Goal: Task Accomplishment & Management: Manage account settings

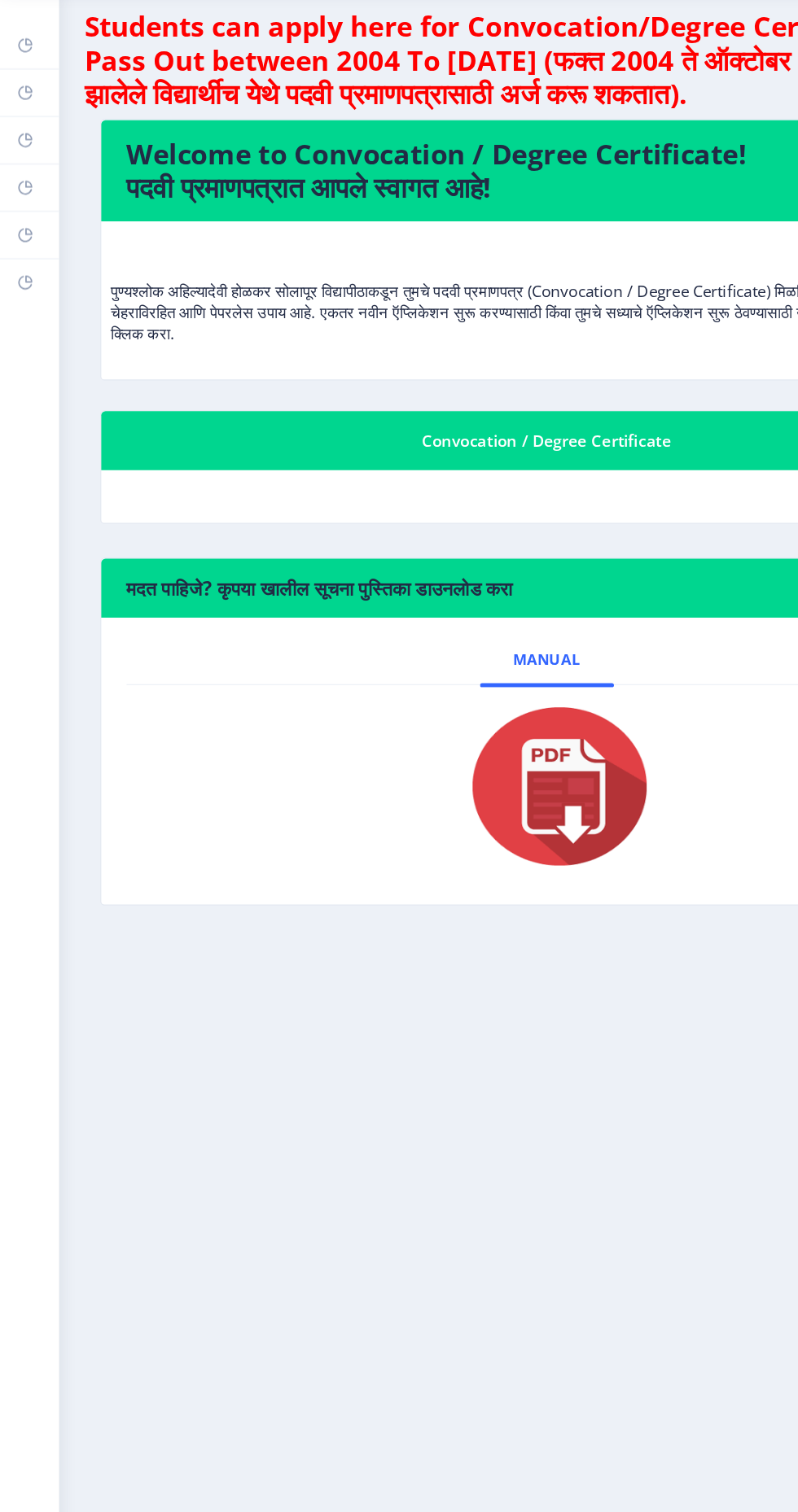
click at [32, 213] on link "Myapplication" at bounding box center [22, 219] width 45 height 36
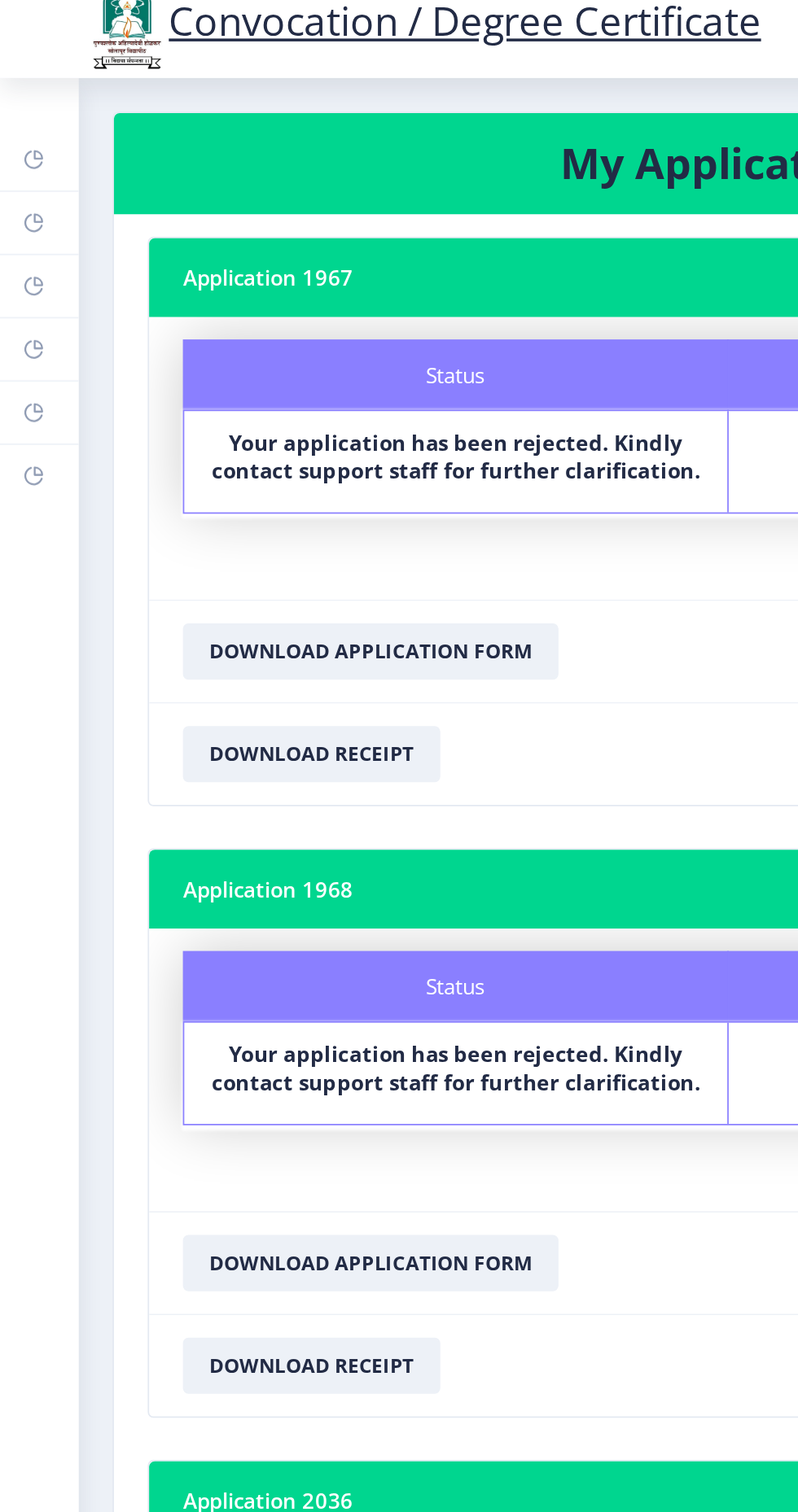
scroll to position [12, 0]
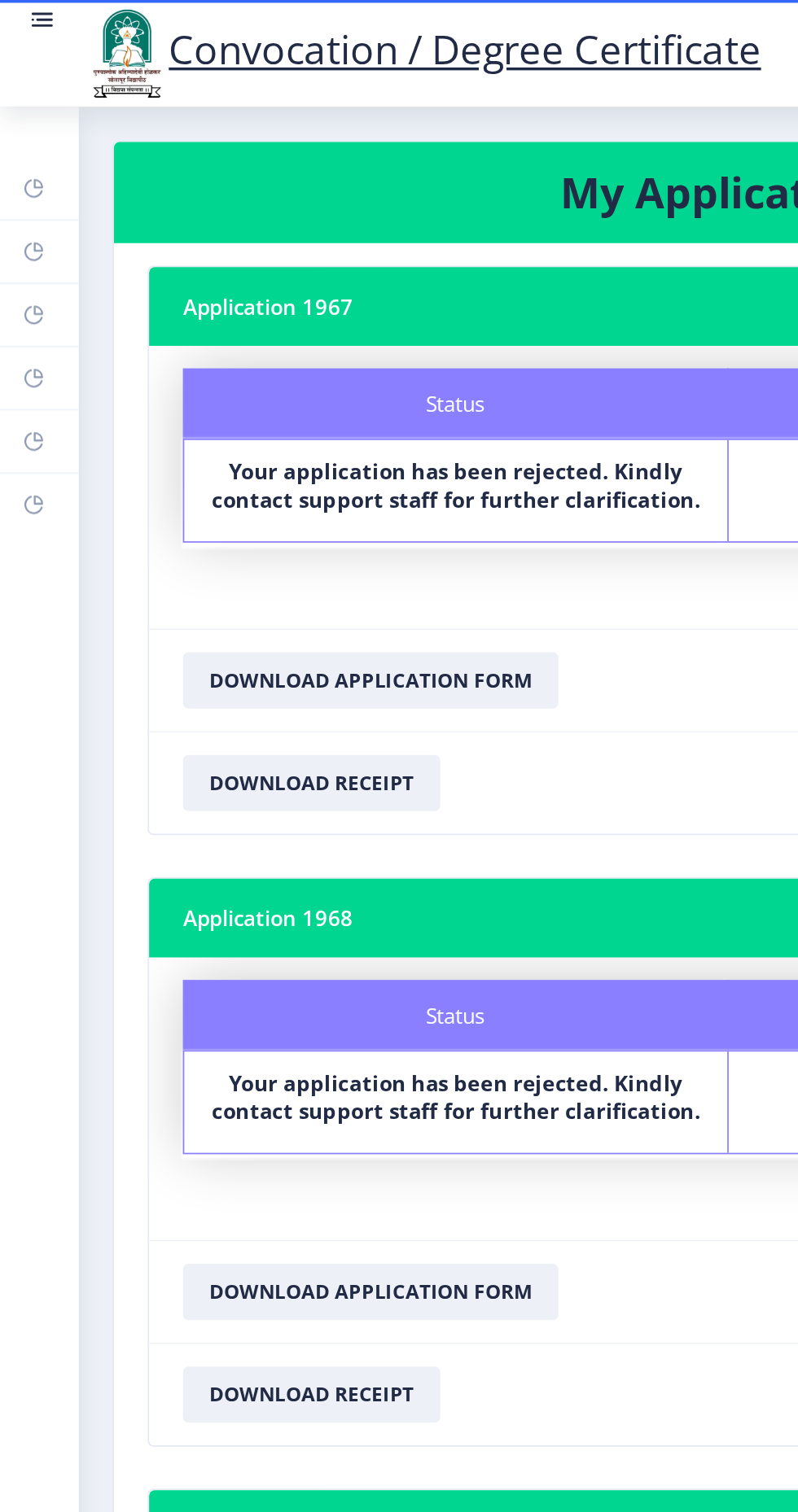
click at [39, 181] on link "Profile" at bounding box center [22, 183] width 45 height 36
select select
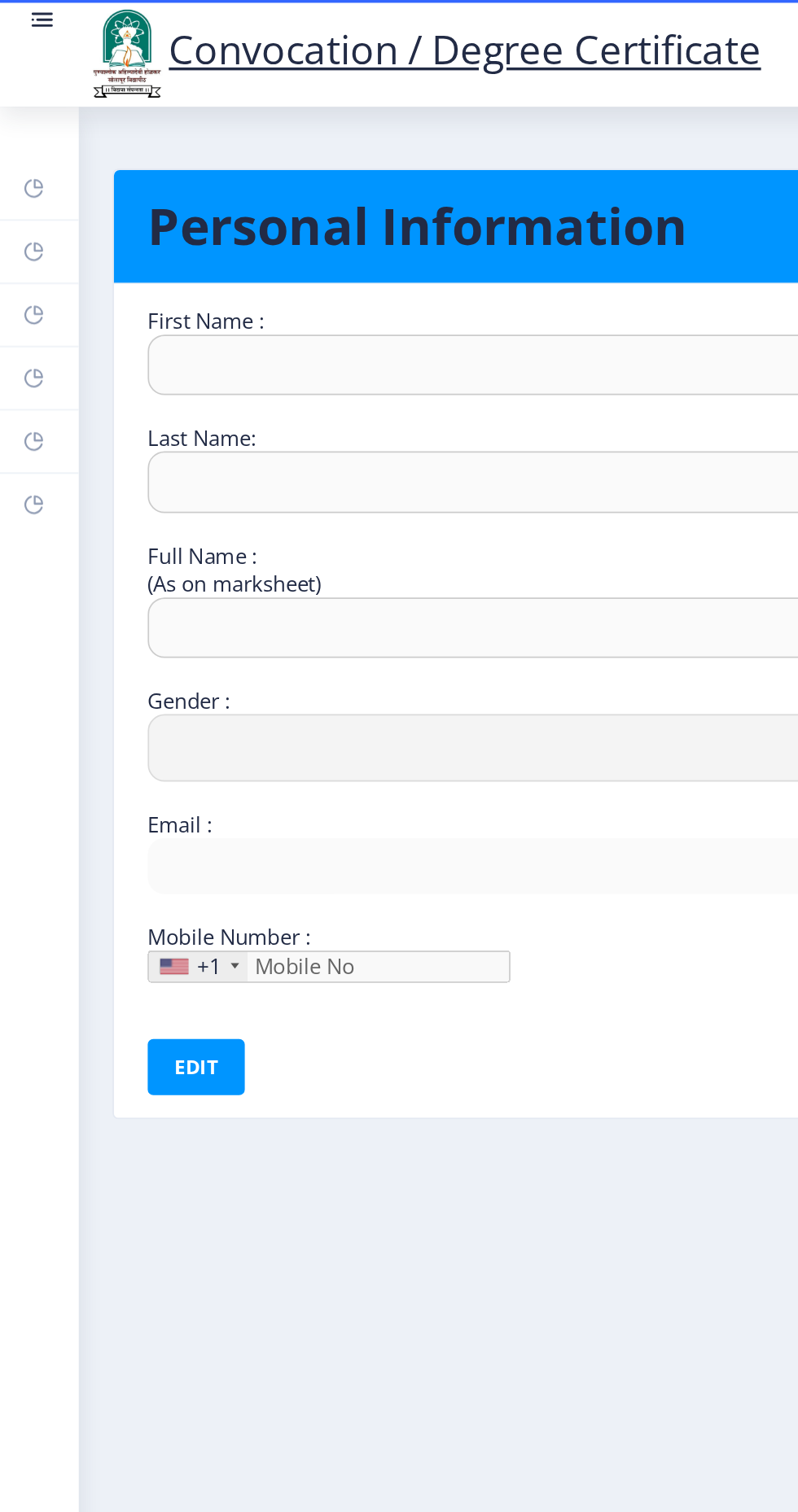
type input "Kiran"
type input "[PERSON_NAME]"
type input "[PERSON_NAME] [PERSON_NAME]"
select select "[DEMOGRAPHIC_DATA]"
type input "[EMAIL_ADDRESS][DOMAIN_NAME]"
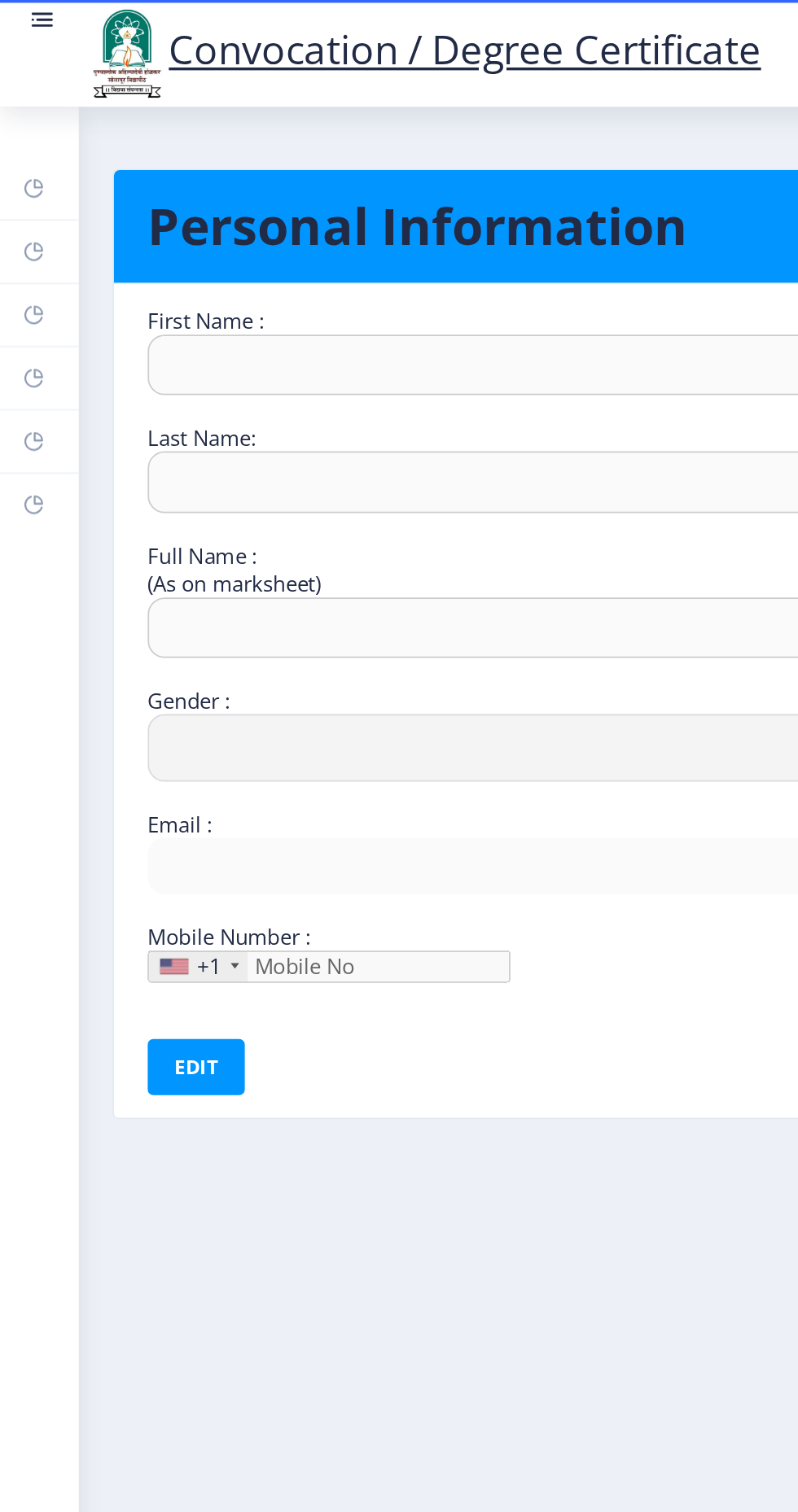
type input "9021488074"
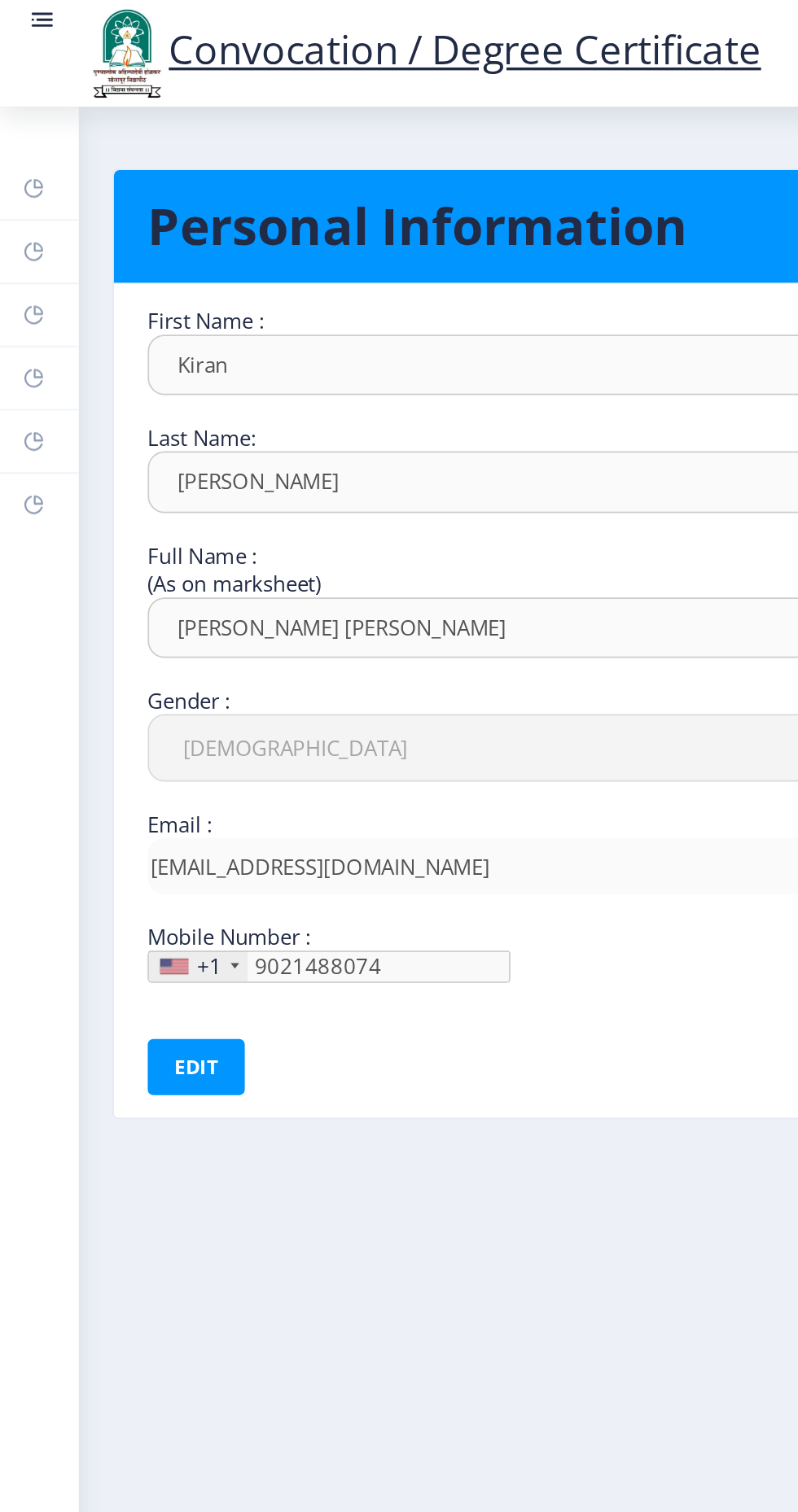
click at [30, 144] on link "Help/FAQ" at bounding box center [22, 146] width 45 height 36
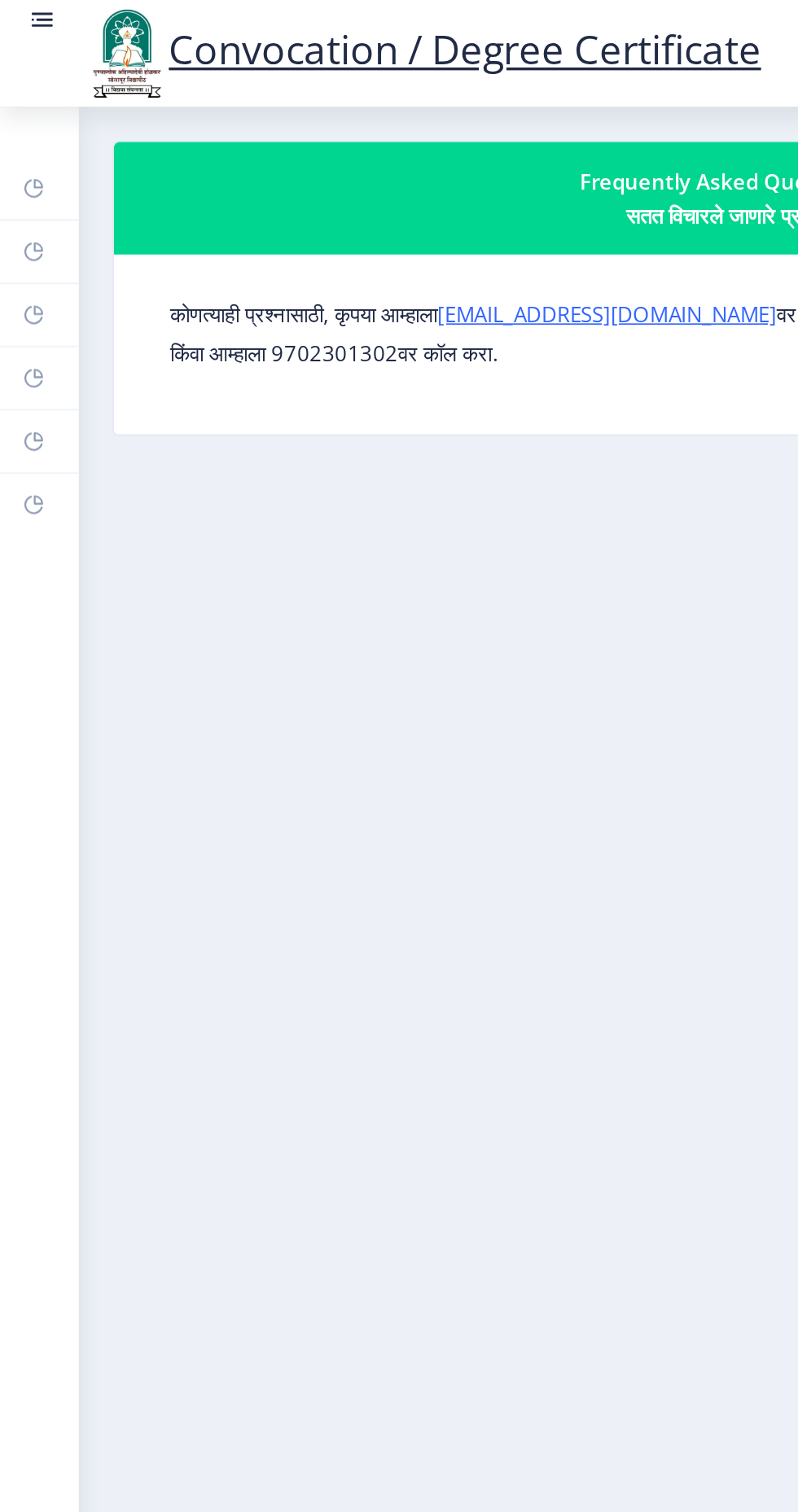
click at [20, 114] on icon at bounding box center [19, 109] width 11 height 11
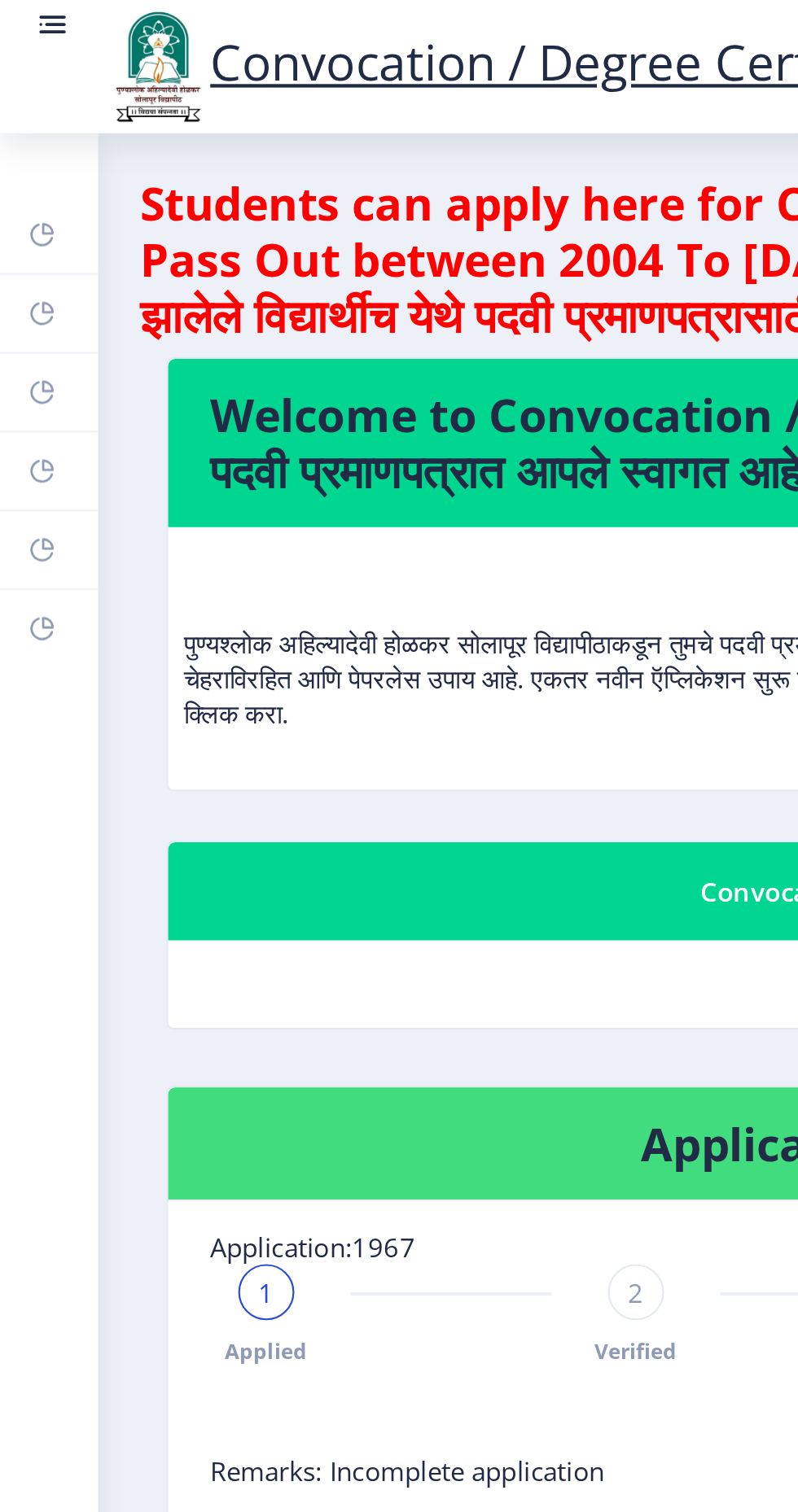
click at [27, 183] on link "Profile" at bounding box center [22, 183] width 45 height 36
select select "[DEMOGRAPHIC_DATA]"
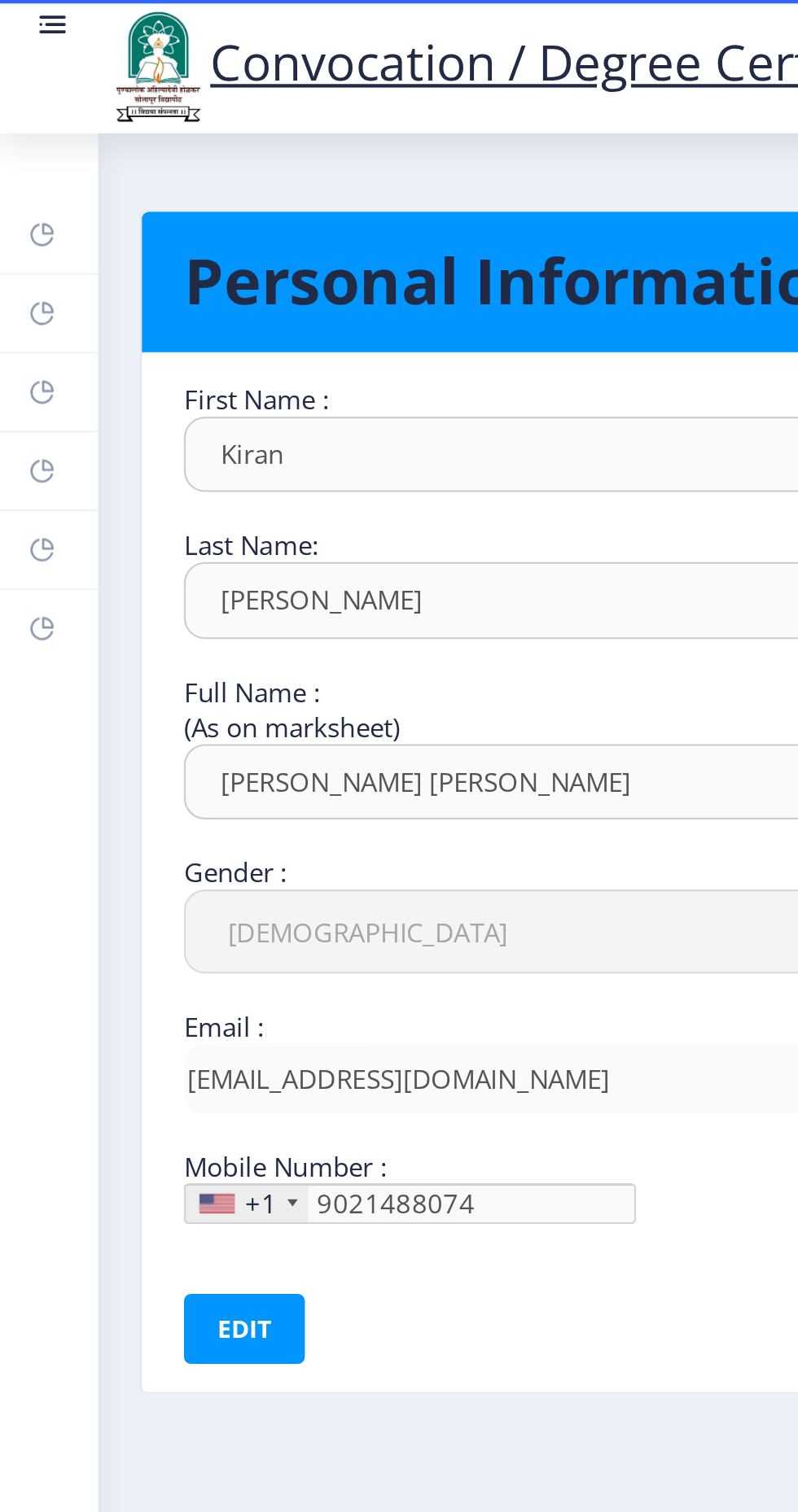
click at [38, 220] on link "Myapplication" at bounding box center [22, 219] width 45 height 36
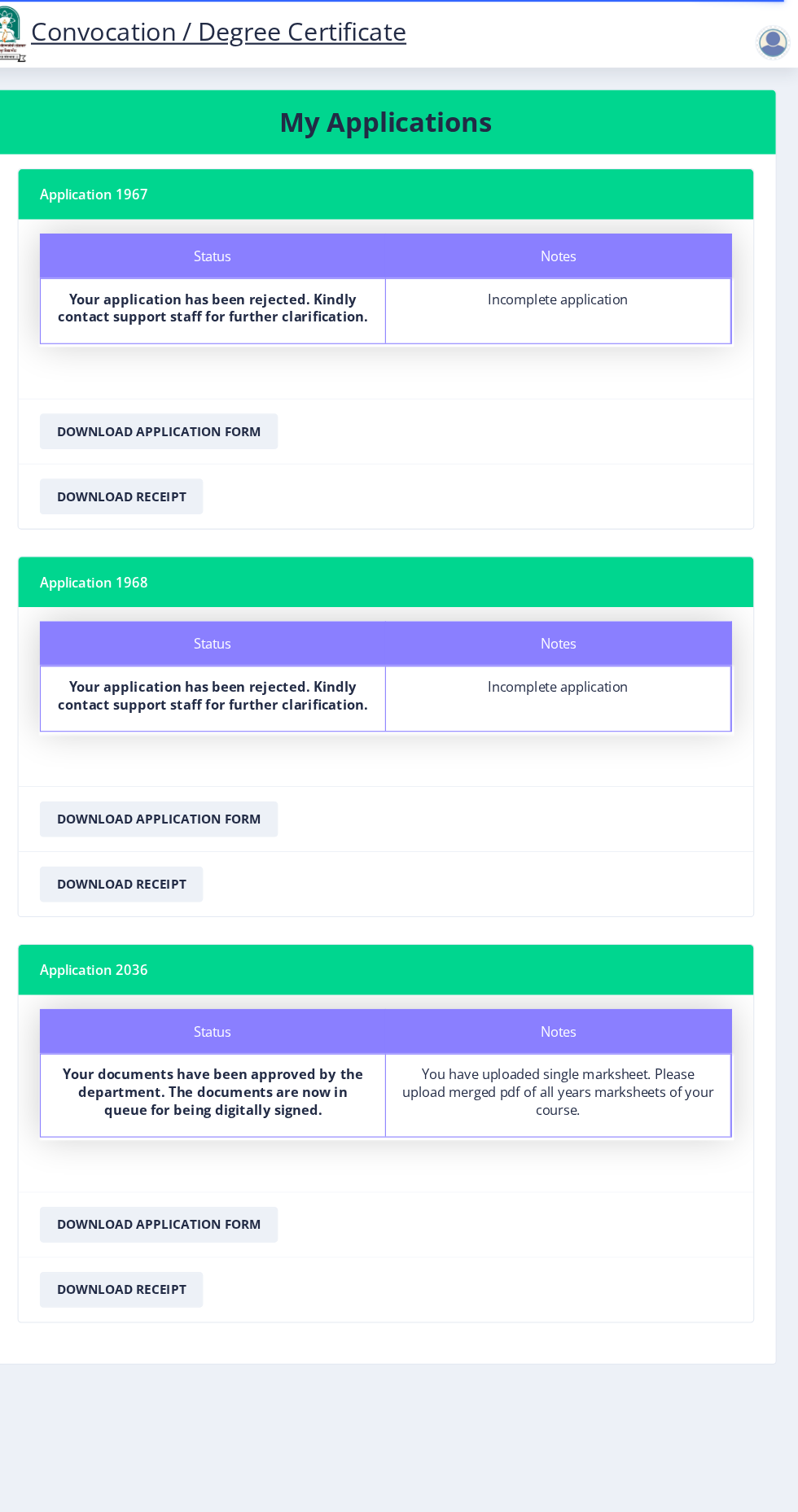
click at [576, 1027] on div "Notes You have uploaded single marksheet. Please upload merged pdf of all years…" at bounding box center [579, 999] width 315 height 75
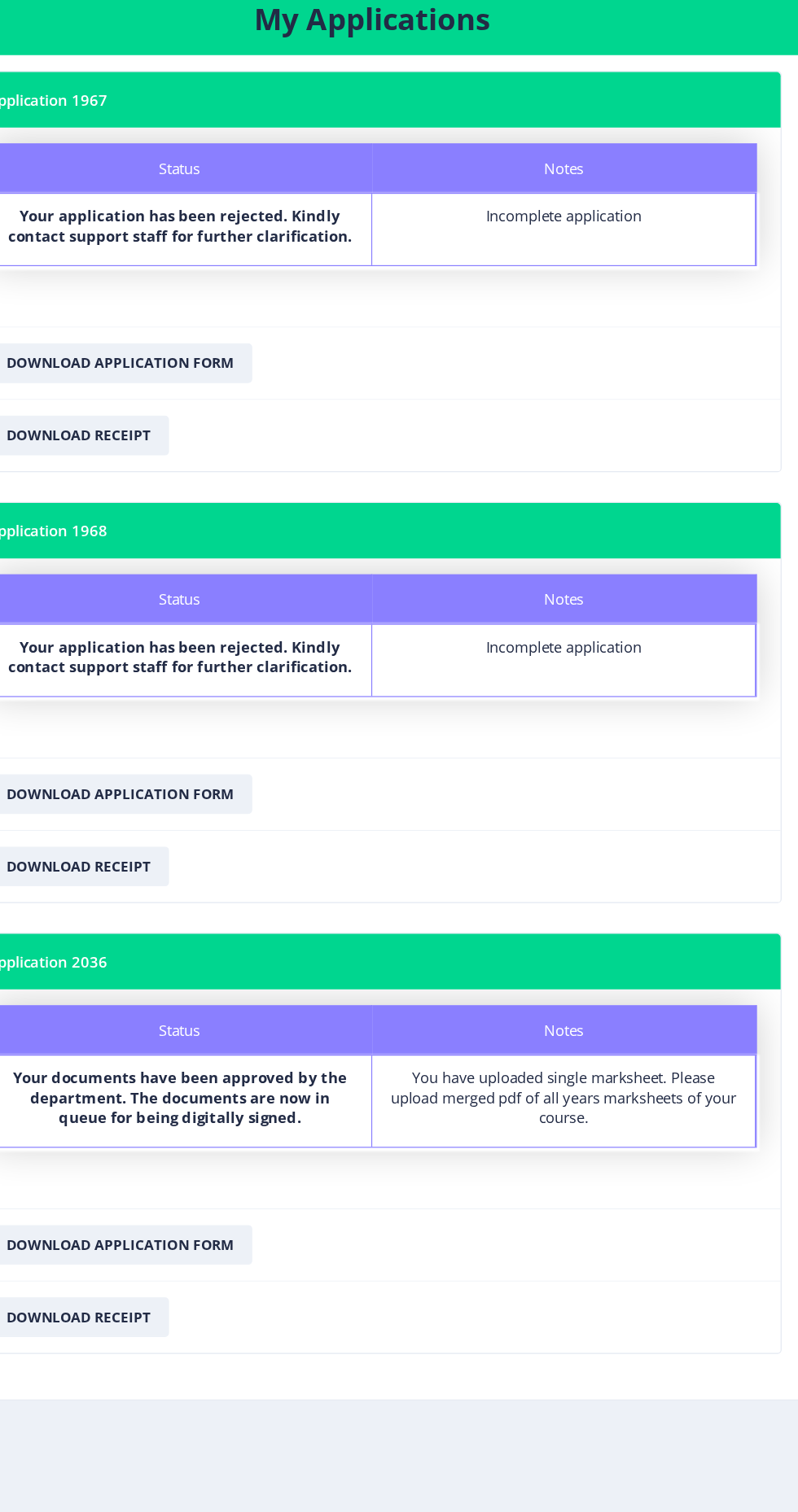
click at [651, 876] on nb-card-header "Application 2036" at bounding box center [421, 885] width 670 height 45
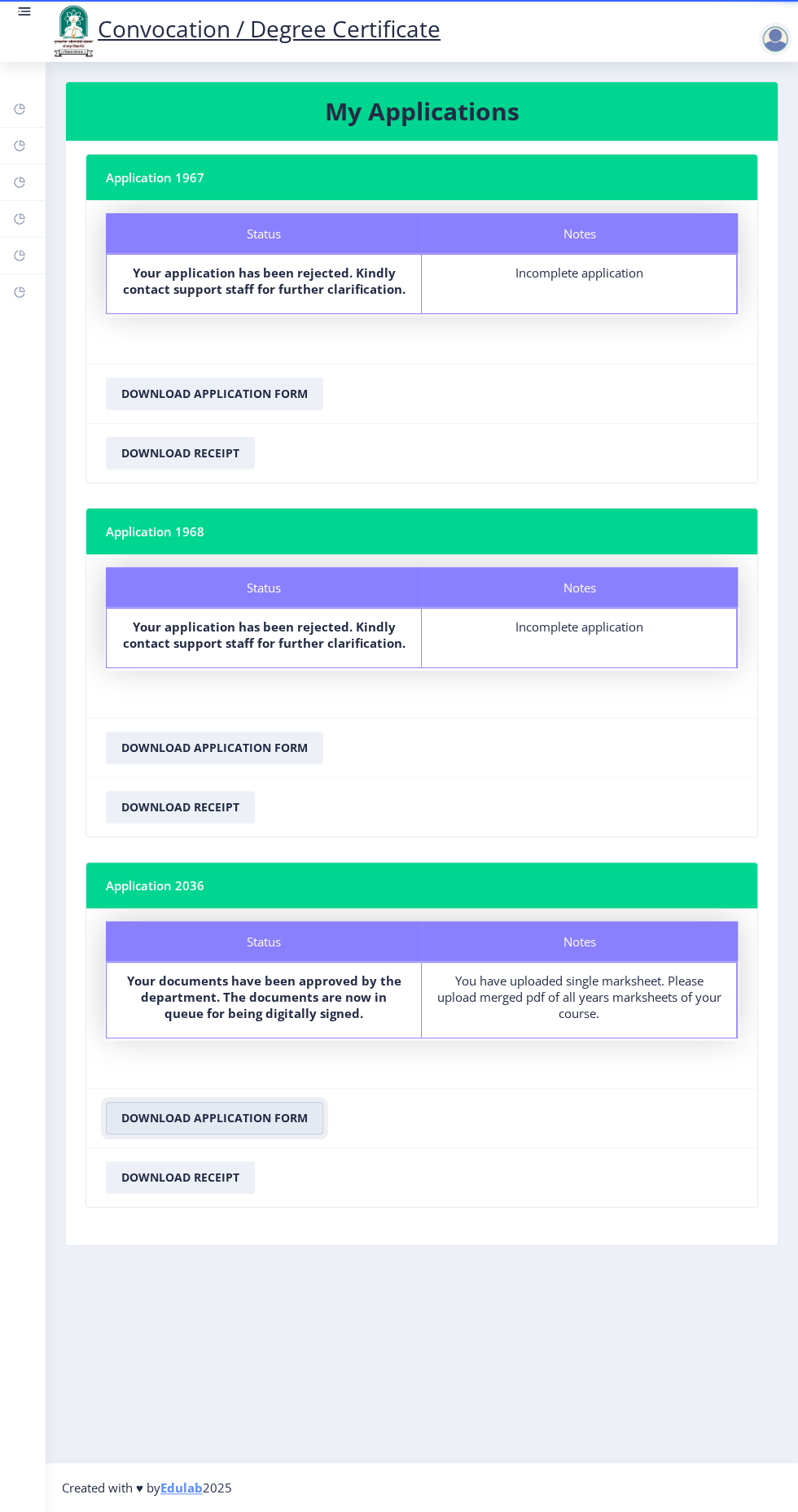
click at [263, 1116] on button "Download Application Form" at bounding box center [215, 1119] width 217 height 33
copy b "The documents are now in queue for being digitally signed."
click at [776, 78] on nb-layout-column "My Applications Application 1967 Status Notes Status Your application has been …" at bounding box center [421, 762] width 752 height 1401
click at [774, 53] on div at bounding box center [775, 39] width 33 height 33
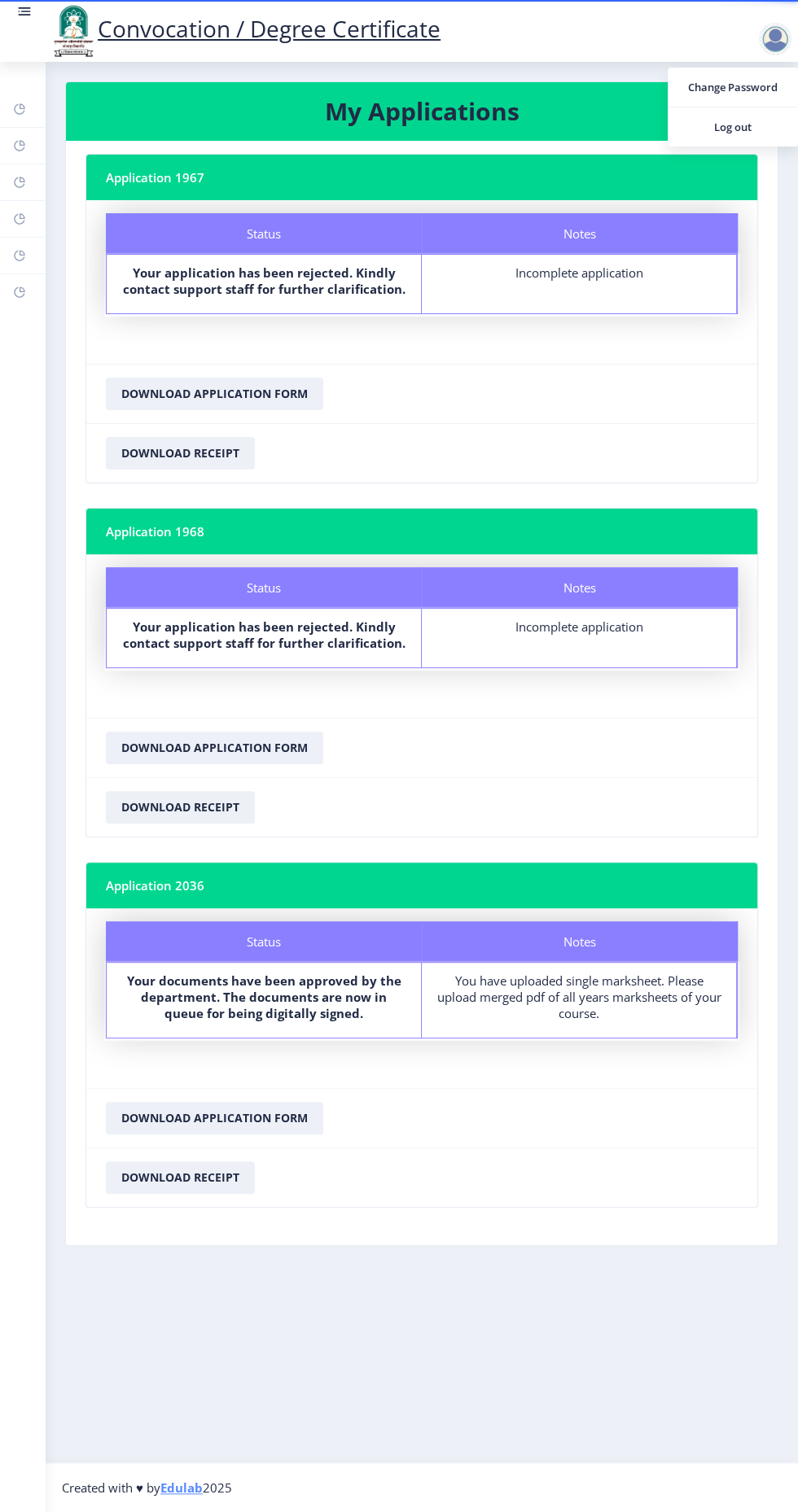
click at [742, 40] on nb-action at bounding box center [777, 39] width 72 height 20
click at [764, 62] on nb-layout-column "My Applications Application 1967 Status Notes Status Your application has been …" at bounding box center [421, 762] width 752 height 1401
click at [763, 53] on div at bounding box center [777, 39] width 39 height 33
click at [735, 135] on span "Log out" at bounding box center [732, 127] width 104 height 20
